Goal: Contribute content

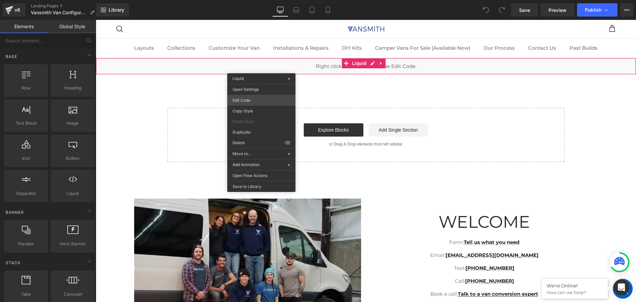
click at [250, 0] on div "You are previewing how the will restyle your page. You can not edit Elements in…" at bounding box center [318, 0] width 636 height 0
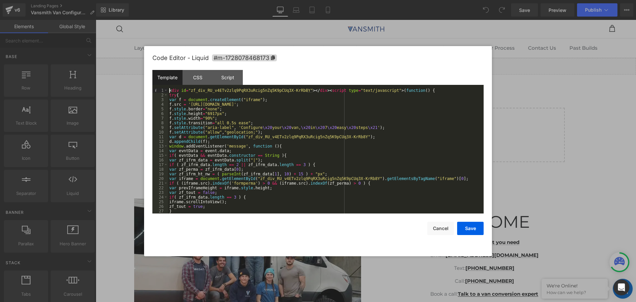
click at [169, 90] on div "< div id = "zf_div_RU_v4ETv2zlq9PqRX3uRcig5nZq5K9pCUq3X-KrRb8Y" > </ div > < sc…" at bounding box center [324, 155] width 313 height 134
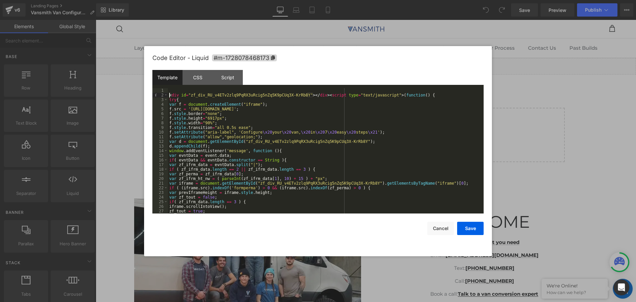
click at [175, 85] on div "Template CSS Script Data" at bounding box center [317, 79] width 331 height 18
click at [174, 87] on div "Template CSS Script Data" at bounding box center [317, 79] width 331 height 18
click at [172, 90] on div "< div id = "zf_div_RU_v4ETv2zlq9PqRX3uRcig5nZq5K9pCUq3X-KrRb8Y" > </ div > < sc…" at bounding box center [324, 155] width 313 height 134
click at [169, 90] on div "Vansmith Van Configurator </ h1 > < div id = "zf_div_RU_v4ETv2zlq9PqRX3uRcig5nZ…" at bounding box center [324, 155] width 313 height 134
click at [174, 89] on div "</ h1 > Vansmith Van Configurator </ h1 > < div id = "zf_div_RU_v4ETv2zlq9PqRX3…" at bounding box center [324, 155] width 313 height 134
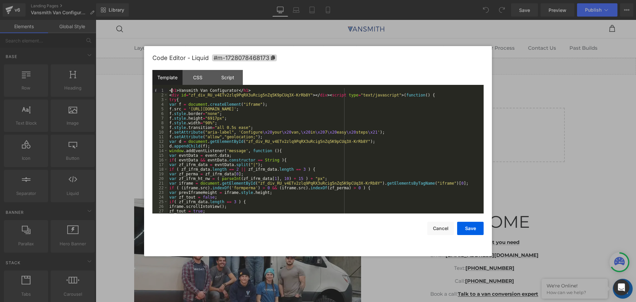
click at [264, 91] on div "< h1 > Vansmith Van Configurator </ h1 > < div id = "zf_div_RU_v4ETv2zlq9PqRX3u…" at bounding box center [324, 155] width 313 height 134
click at [464, 230] on button "Save" at bounding box center [470, 227] width 26 height 13
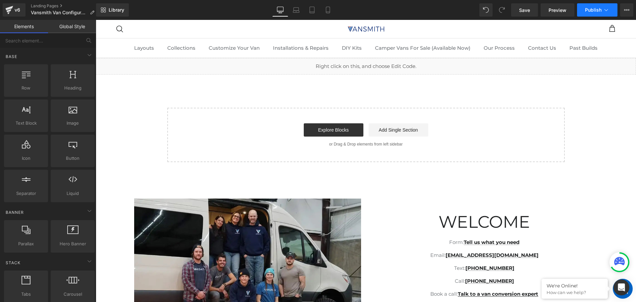
click at [584, 7] on button "Publish" at bounding box center [597, 9] width 40 height 13
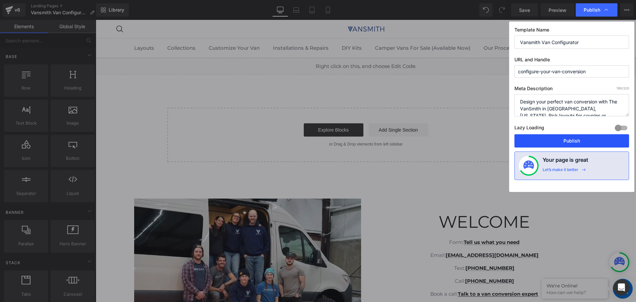
click at [568, 139] on button "Publish" at bounding box center [571, 140] width 115 height 13
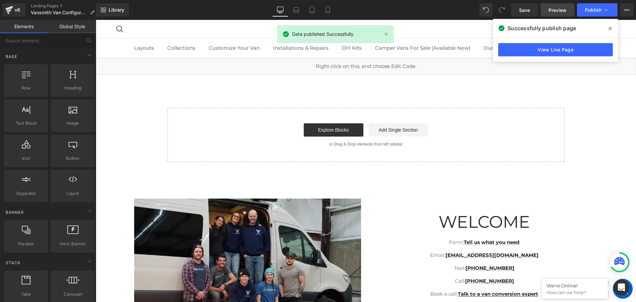
click at [544, 9] on link "Preview" at bounding box center [557, 9] width 34 height 13
